Goal: Check status: Check status

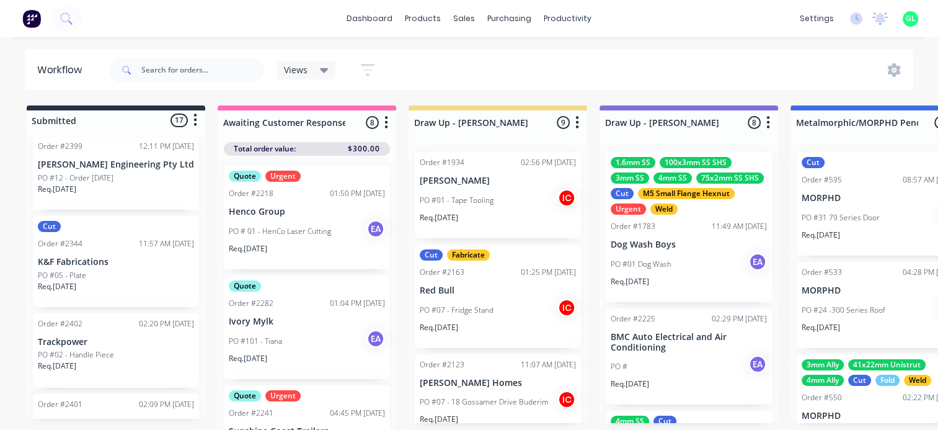
scroll to position [1041, 0]
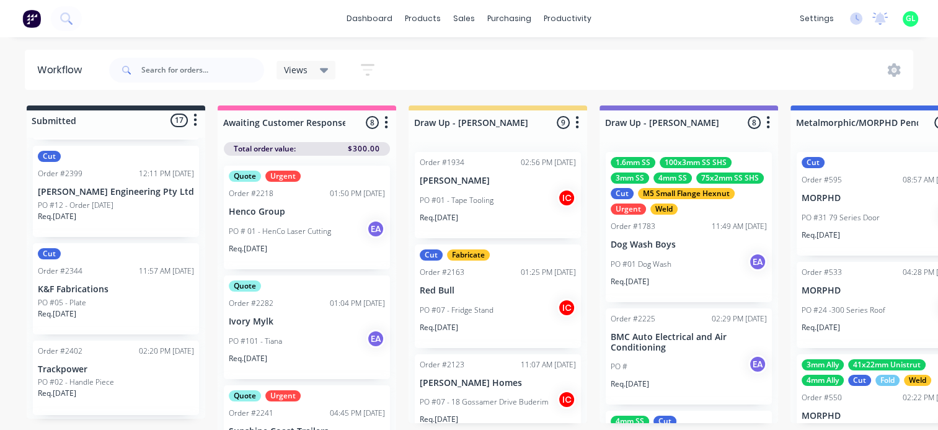
click at [132, 308] on div "Req. [DATE]" at bounding box center [116, 318] width 156 height 21
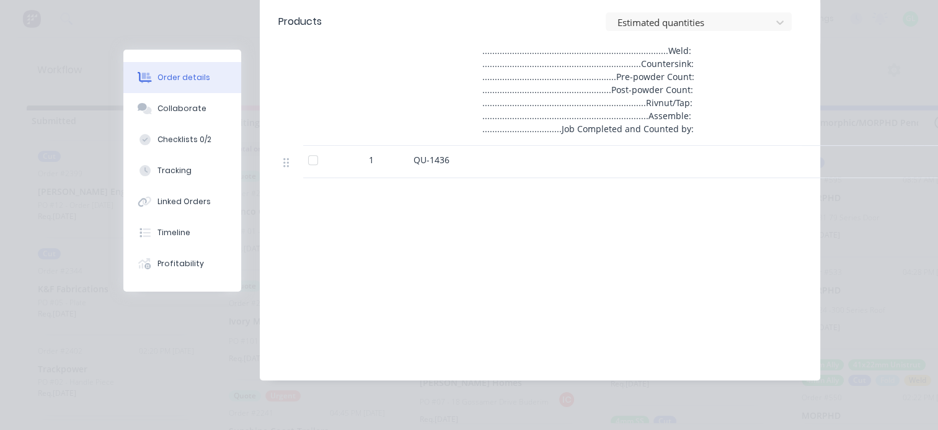
scroll to position [372, 0]
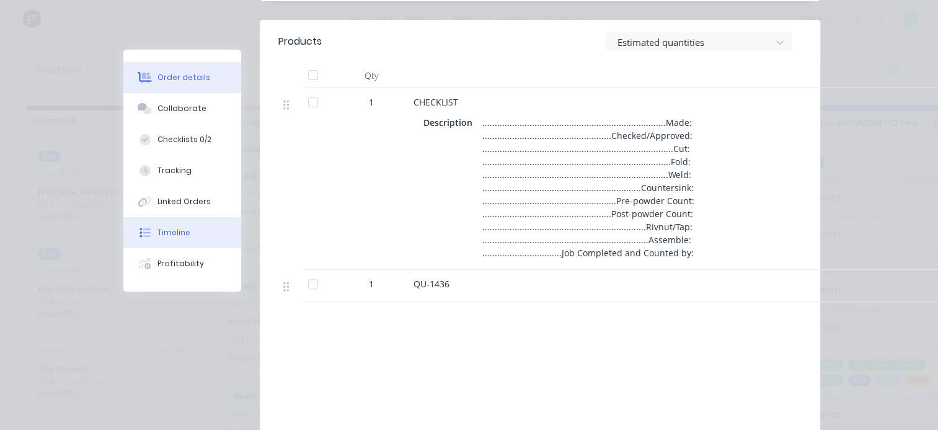
click at [188, 223] on button "Timeline" at bounding box center [182, 232] width 118 height 31
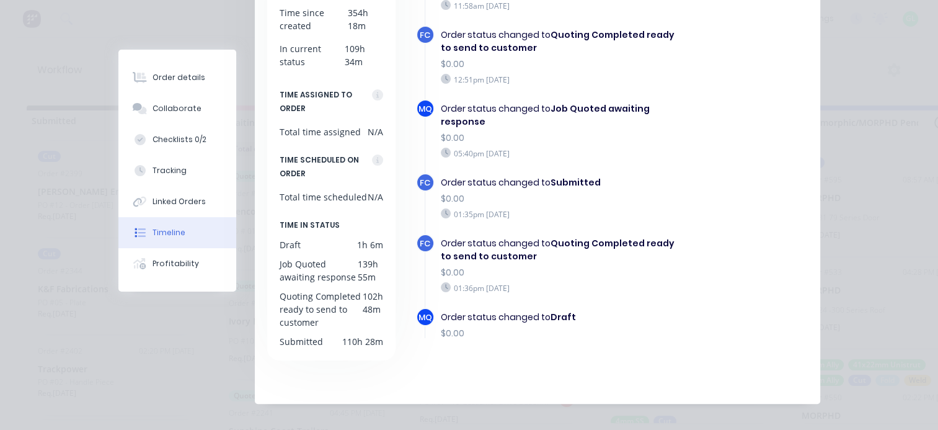
scroll to position [0, 0]
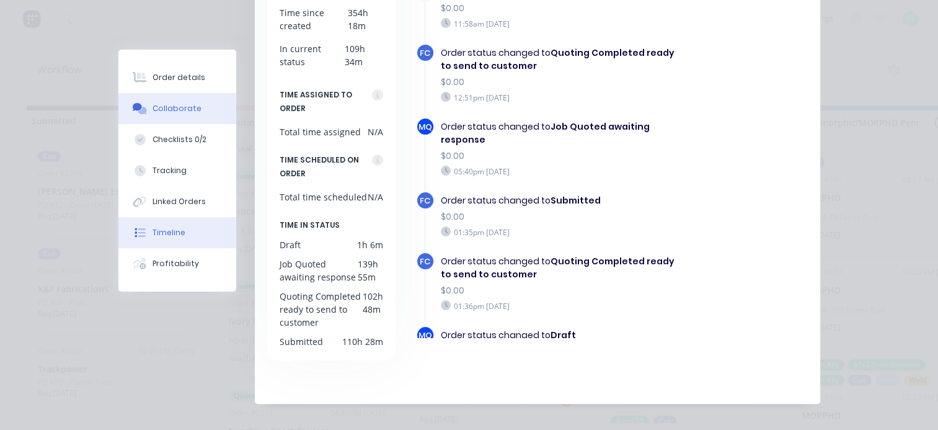
click at [159, 112] on div "Collaborate" at bounding box center [176, 108] width 49 height 11
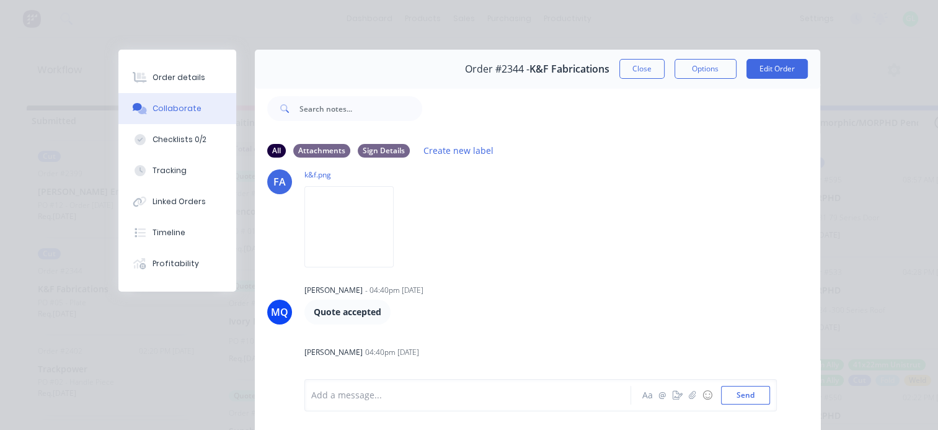
scroll to position [307, 0]
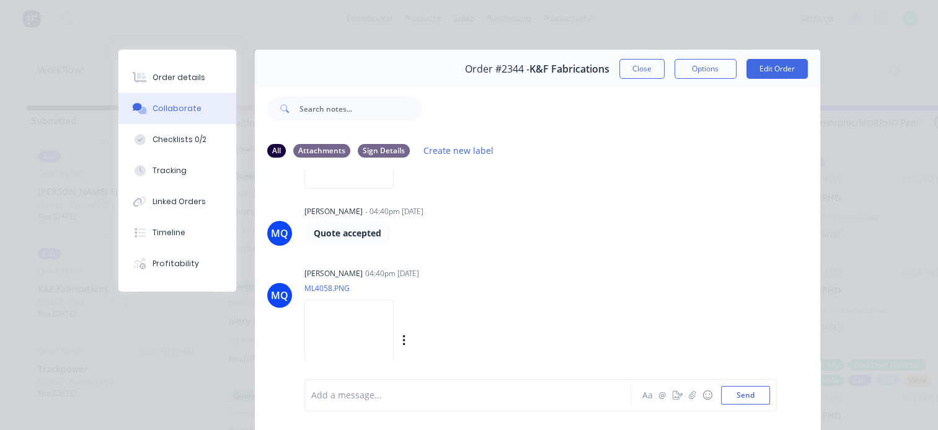
click at [394, 342] on img at bounding box center [348, 339] width 89 height 81
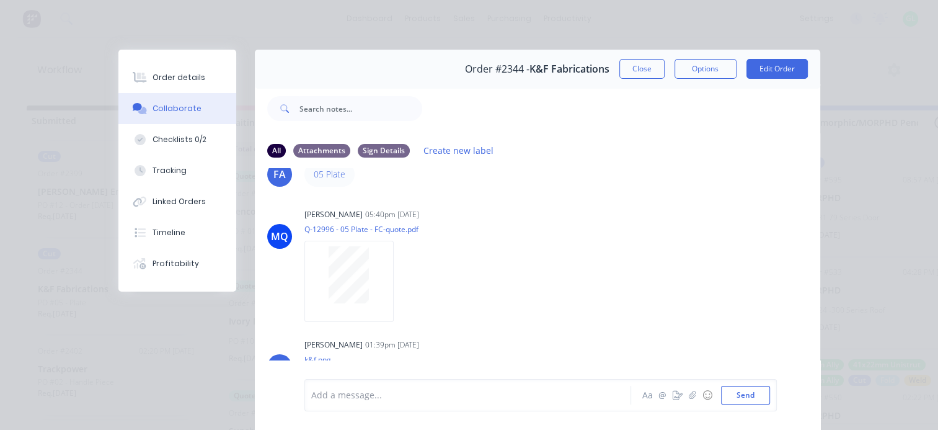
scroll to position [0, 0]
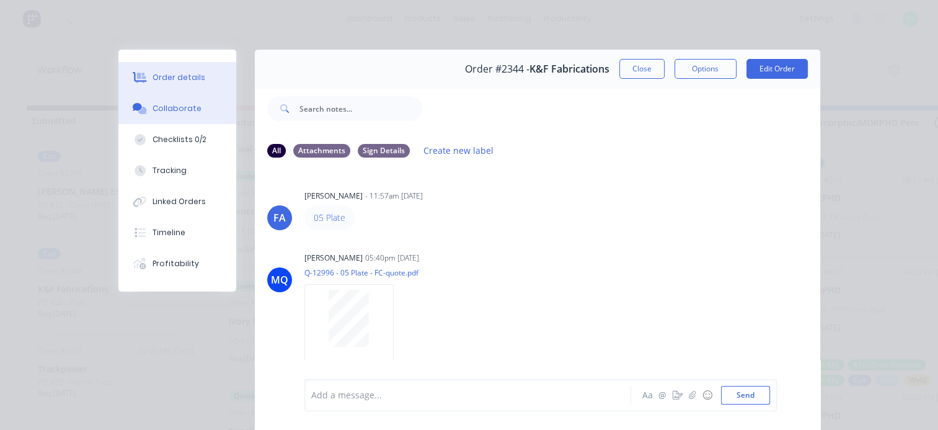
click at [198, 81] on button "Order details" at bounding box center [177, 77] width 118 height 31
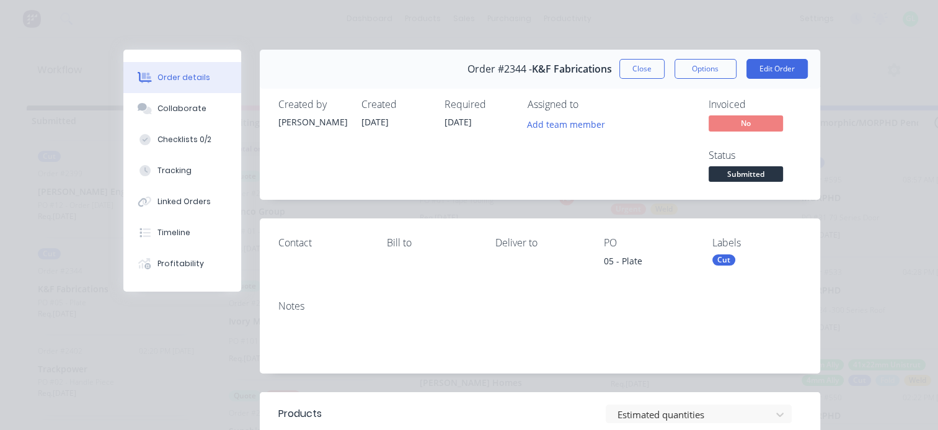
click at [613, 75] on div "Order #2344 - K&F Fabrications Close Options Edit Order" at bounding box center [540, 69] width 560 height 39
click at [624, 71] on button "Close" at bounding box center [641, 69] width 45 height 20
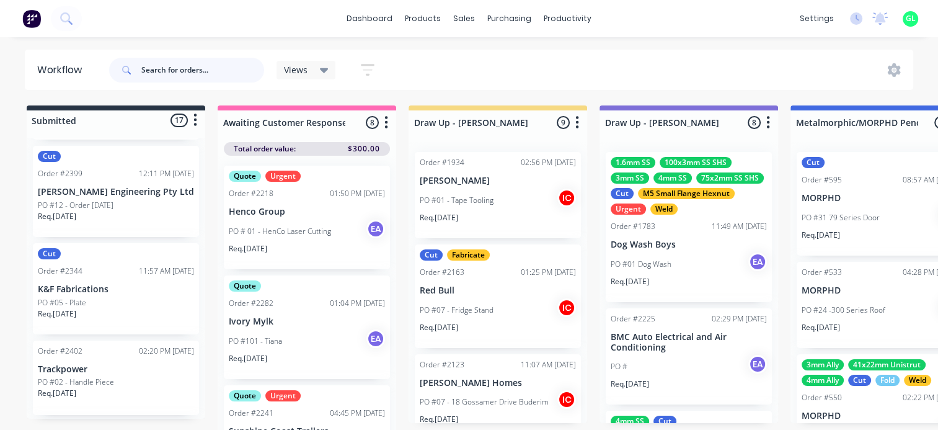
click at [193, 71] on input "text" at bounding box center [202, 70] width 123 height 25
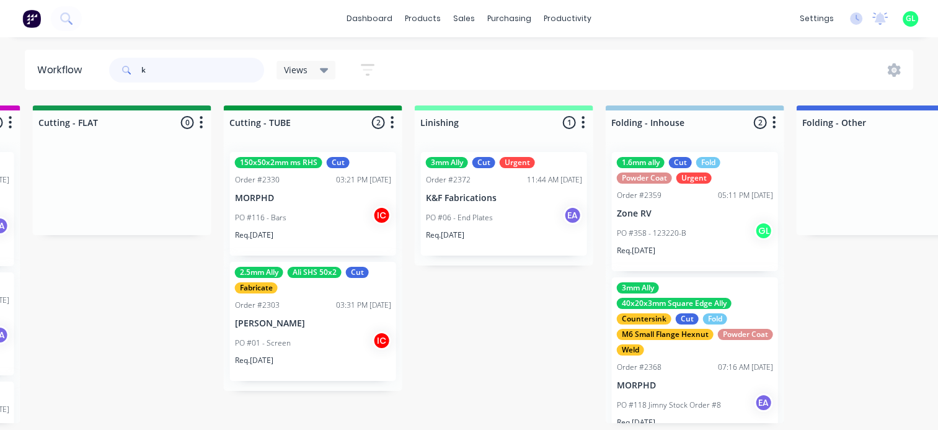
scroll to position [0, 2479]
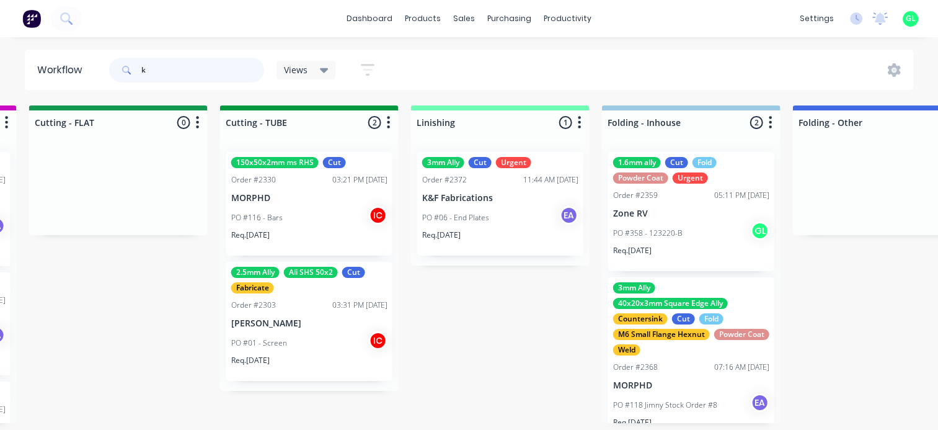
type input "k"
click at [483, 228] on div "3mm Ally Cut Urgent Order #2372 11:44 AM [DATE] K&F Fabrications PO #06 - End P…" at bounding box center [500, 204] width 166 height 104
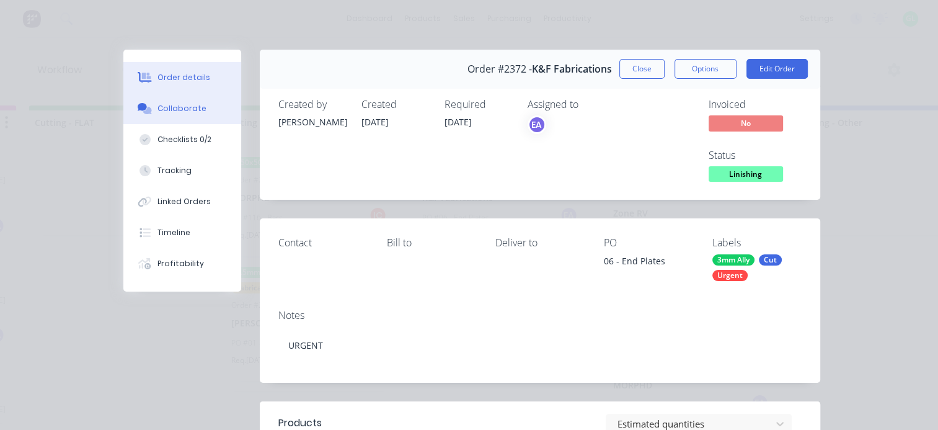
click at [186, 115] on button "Collaborate" at bounding box center [182, 108] width 118 height 31
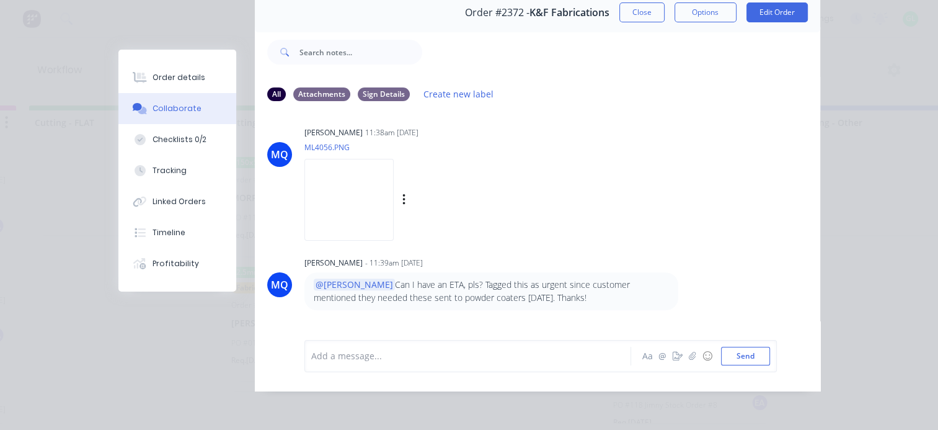
scroll to position [371, 0]
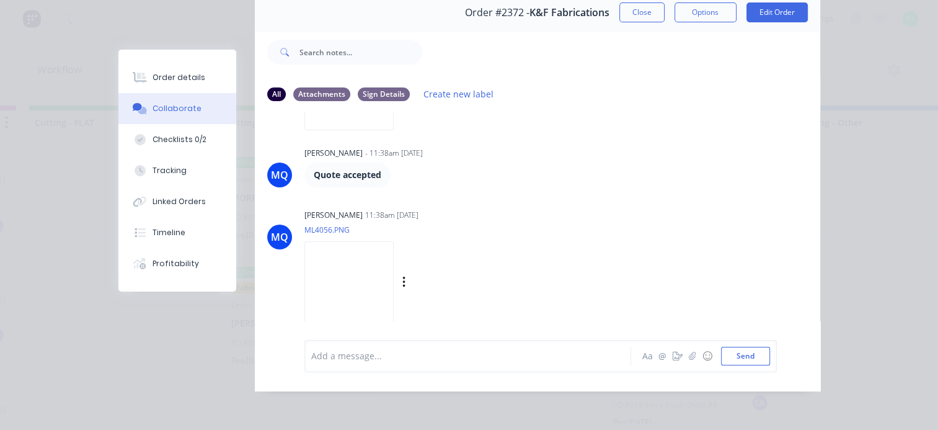
click at [379, 272] on img at bounding box center [348, 281] width 89 height 81
